Goal: Check status: Check status

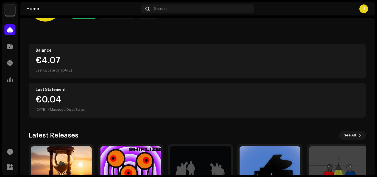
scroll to position [96, 0]
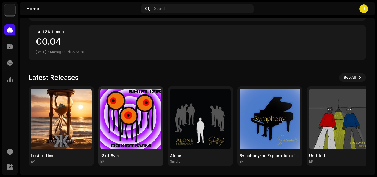
click at [101, 121] on img at bounding box center [130, 119] width 61 height 61
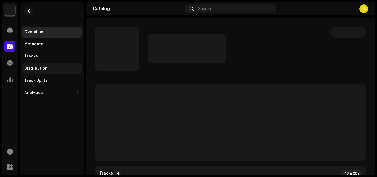
click at [63, 72] on div "Distribution" at bounding box center [52, 68] width 60 height 11
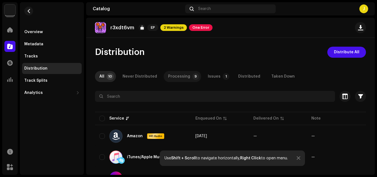
click at [181, 71] on div "Processing" at bounding box center [179, 76] width 22 height 11
click at [13, 32] on div at bounding box center [9, 29] width 11 height 11
